Goal: Find specific page/section

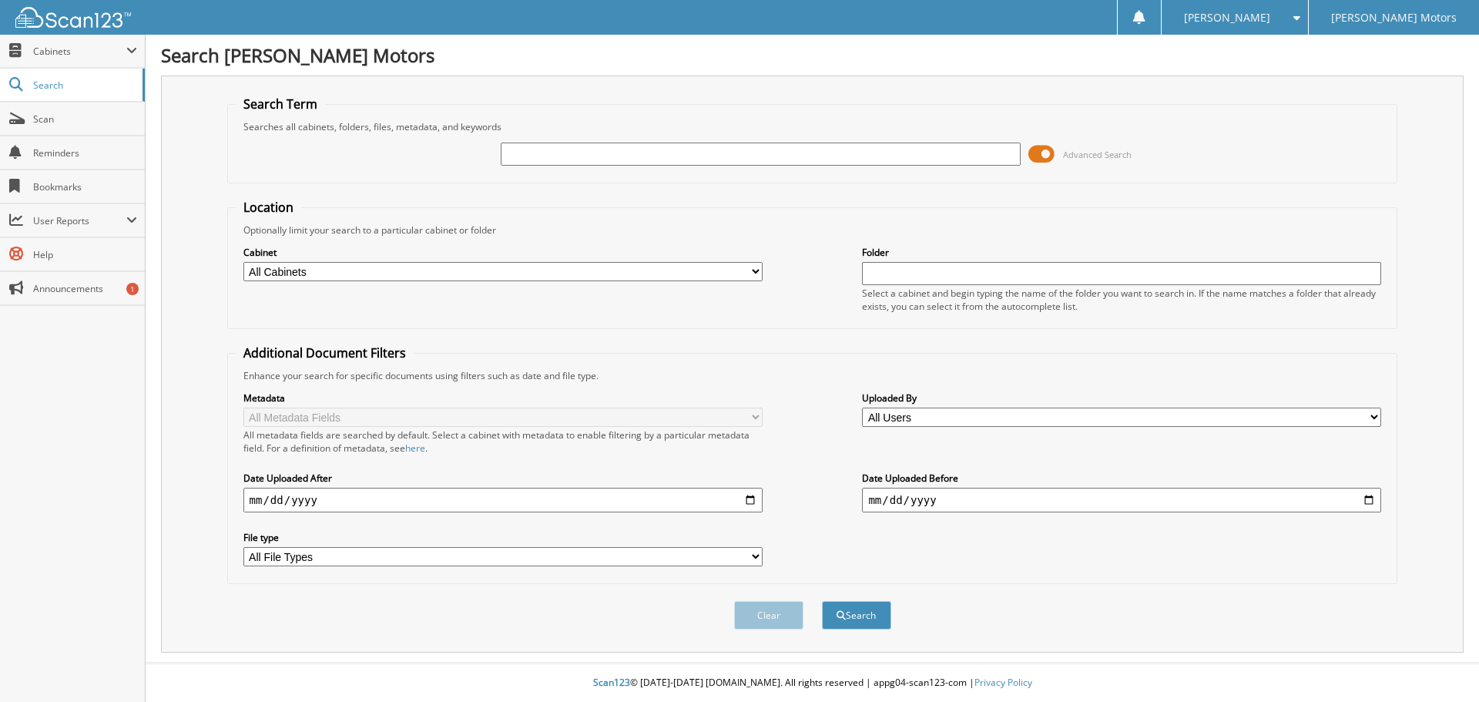
click at [566, 155] on input "text" at bounding box center [760, 154] width 519 height 23
type input "33670"
click at [822, 601] on button "Search" at bounding box center [856, 615] width 69 height 29
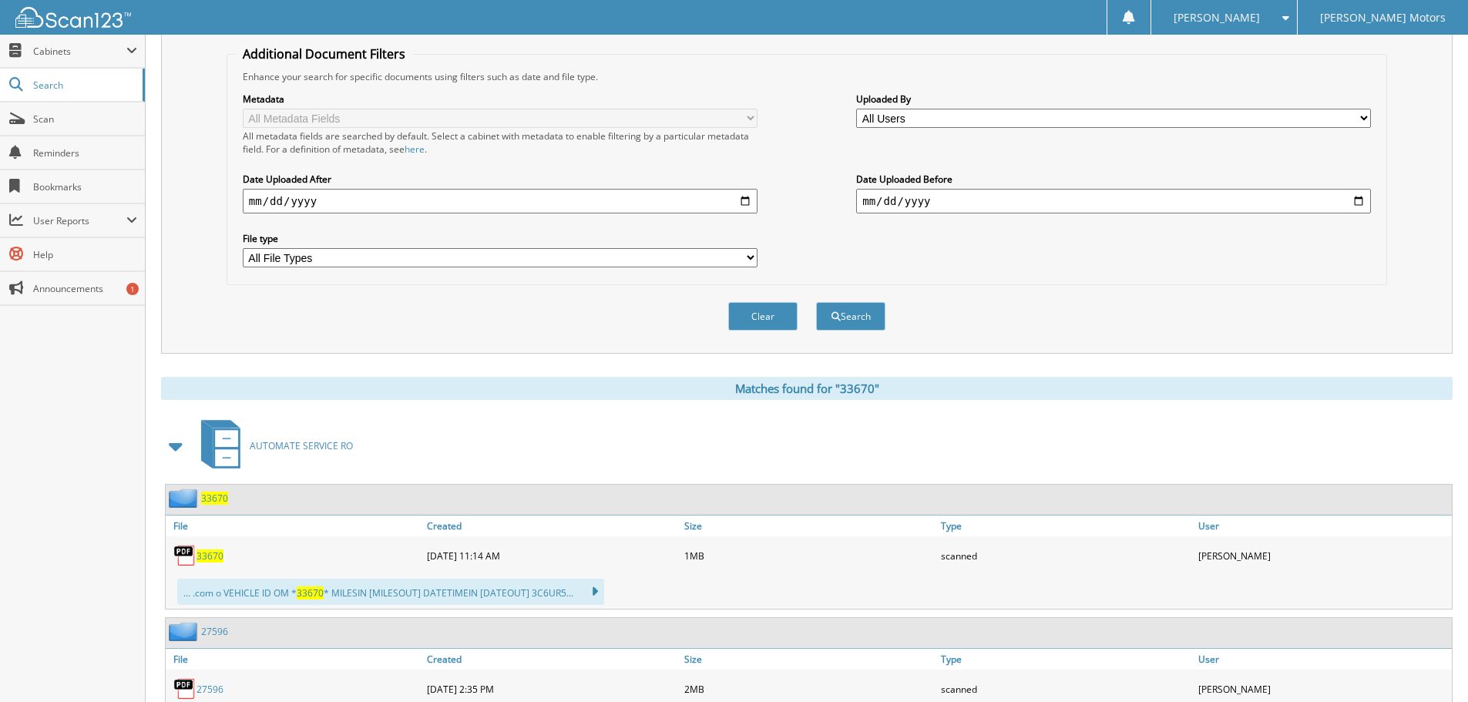
scroll to position [308, 0]
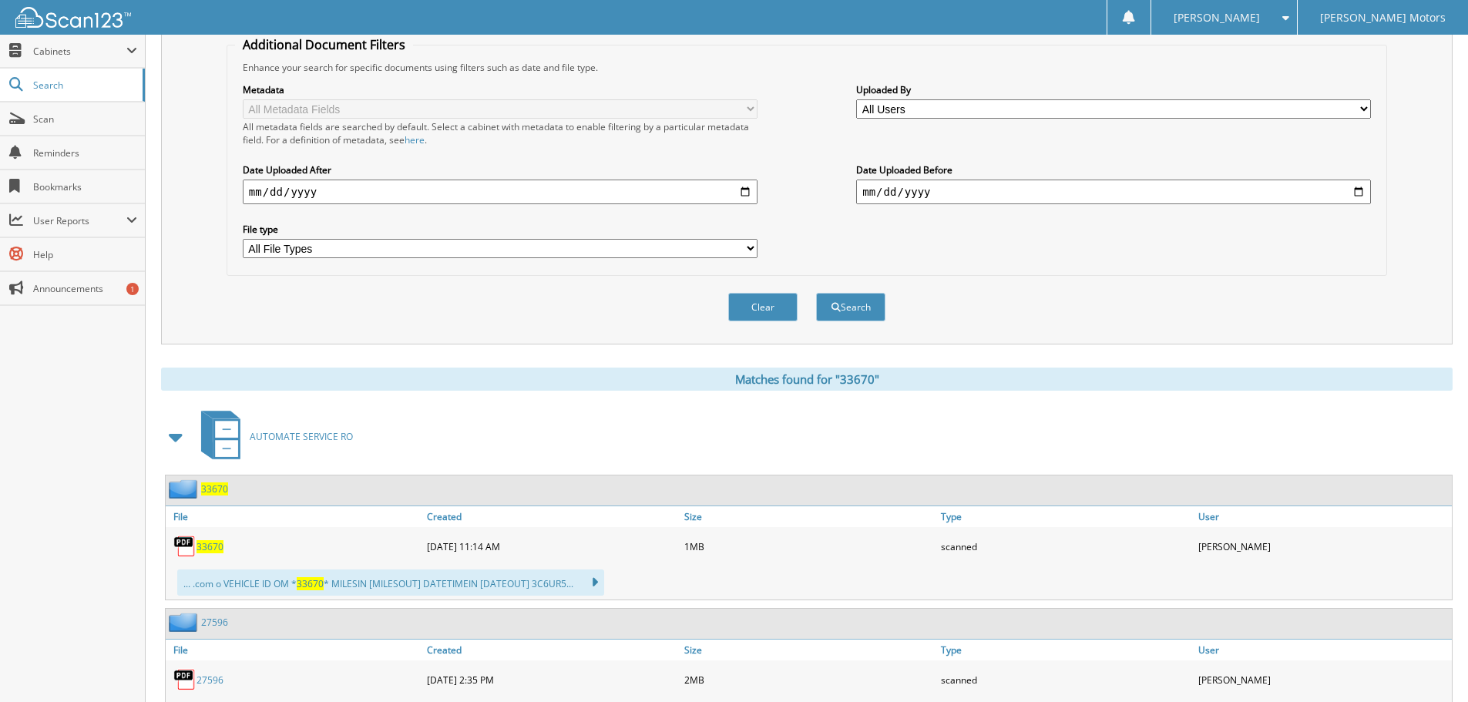
click at [212, 491] on span "33670" at bounding box center [214, 488] width 27 height 13
